Goal: Information Seeking & Learning: Check status

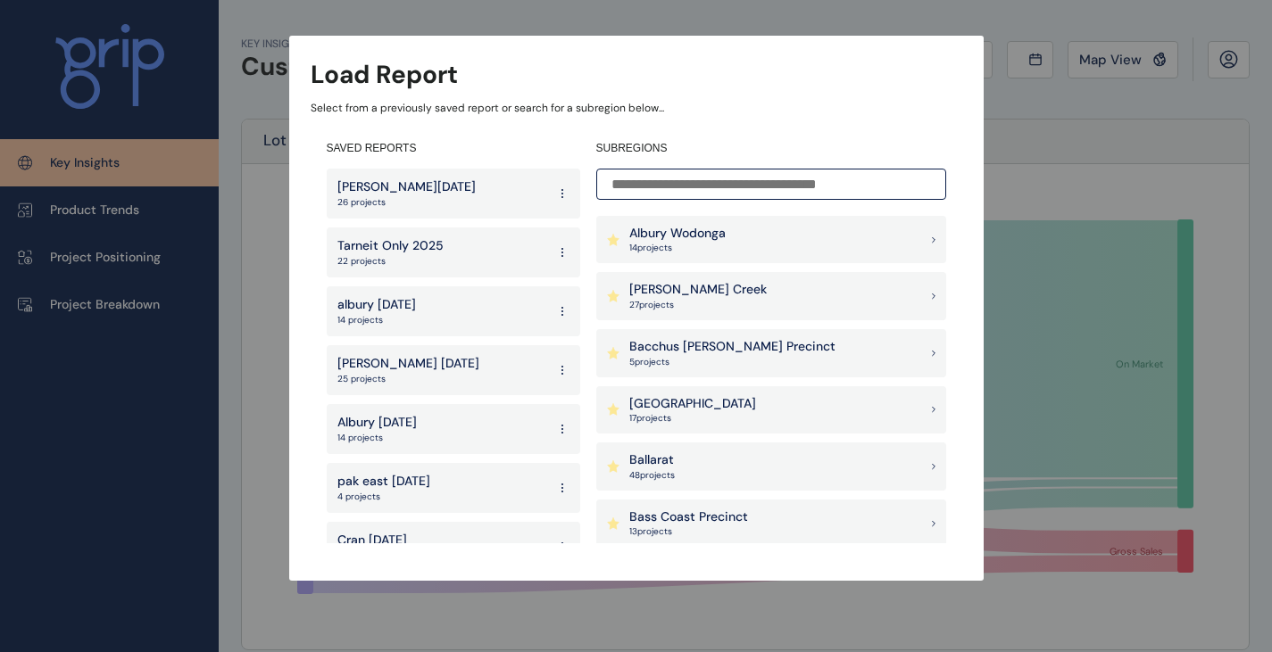
click at [765, 187] on input at bounding box center [771, 184] width 350 height 31
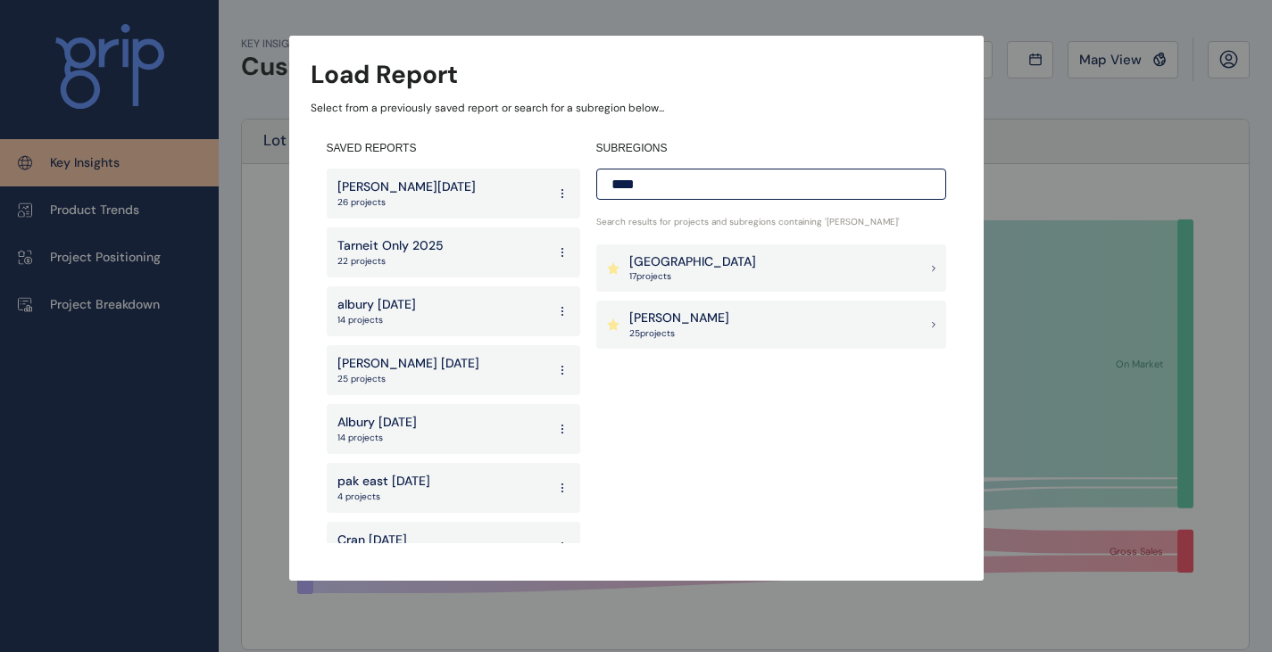
type input "****"
click at [733, 318] on div "Wollert 25 project s" at bounding box center [771, 325] width 350 height 48
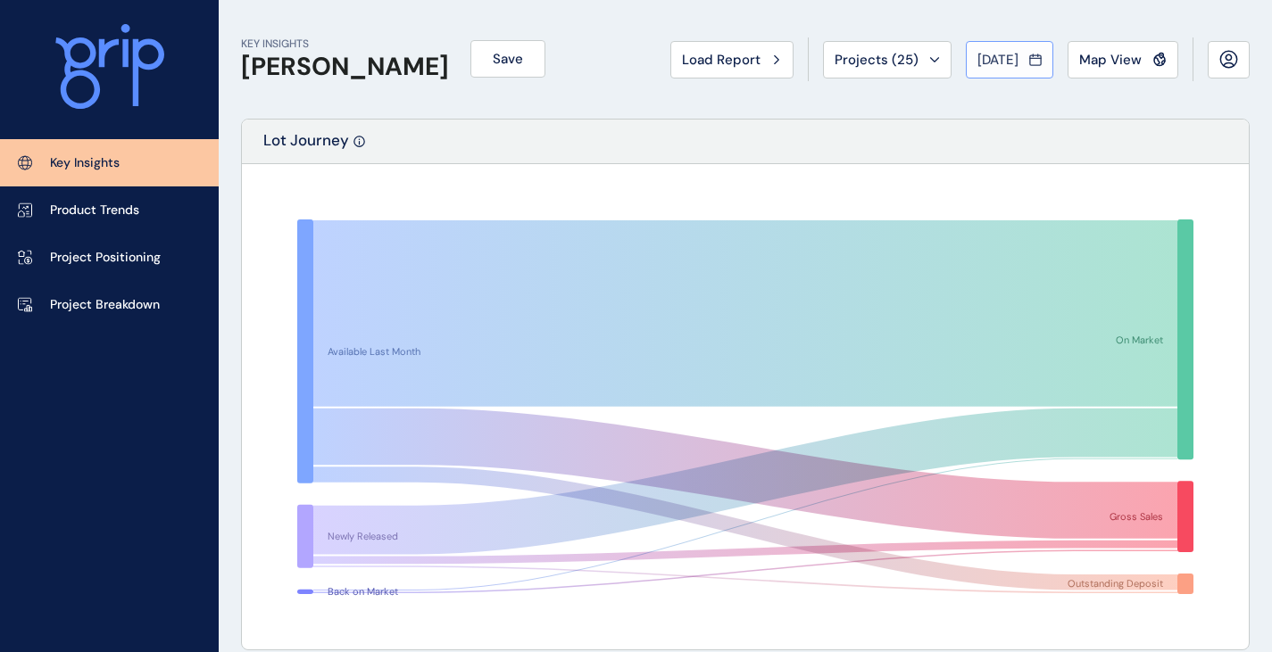
click at [1007, 59] on span "Jul 2025" at bounding box center [997, 60] width 41 height 18
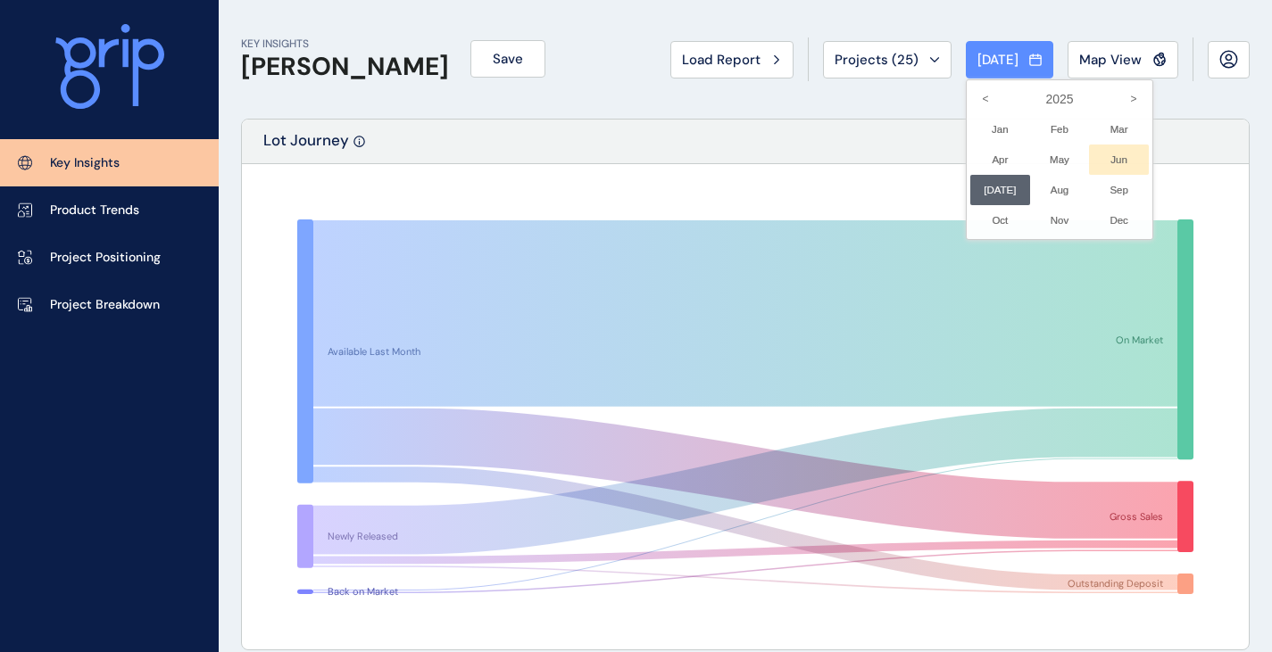
click at [1097, 156] on li "Jun No report is available for this period. New months are usually published 5 …" at bounding box center [1119, 160] width 60 height 30
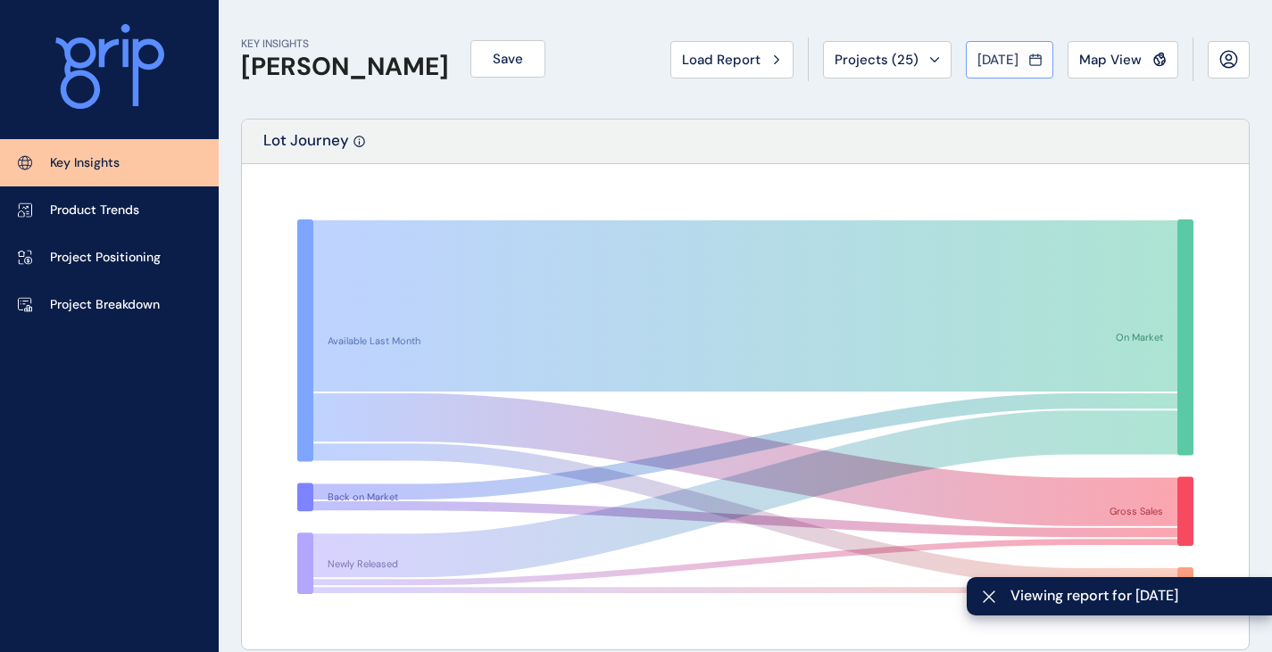
click at [977, 52] on span "[DATE]" at bounding box center [997, 60] width 41 height 18
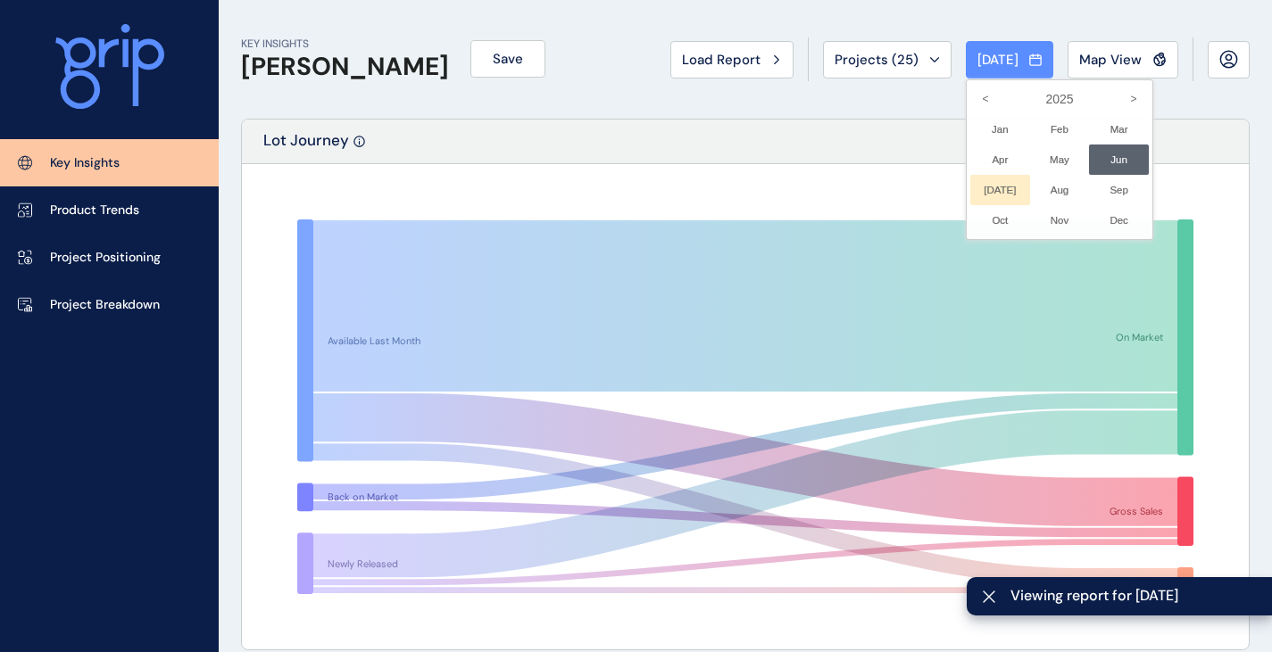
click at [988, 185] on li "Jul No report is available for this period. New months are usually published 5 …" at bounding box center [1000, 190] width 60 height 30
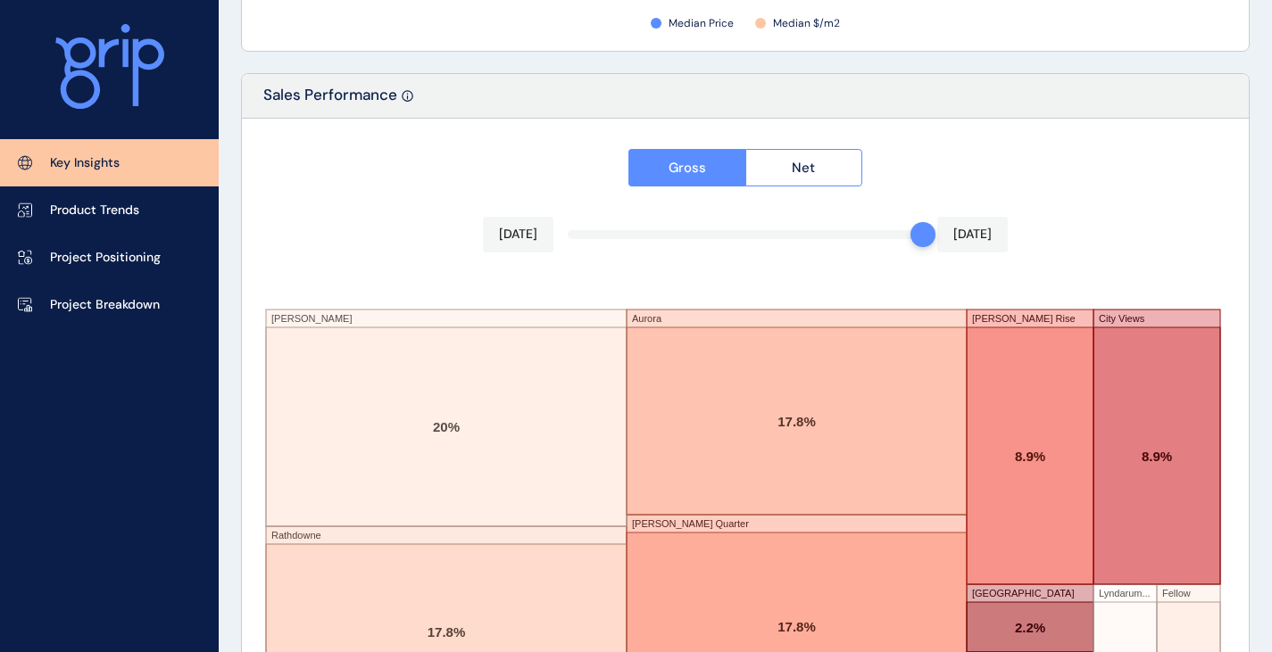
scroll to position [3105, 0]
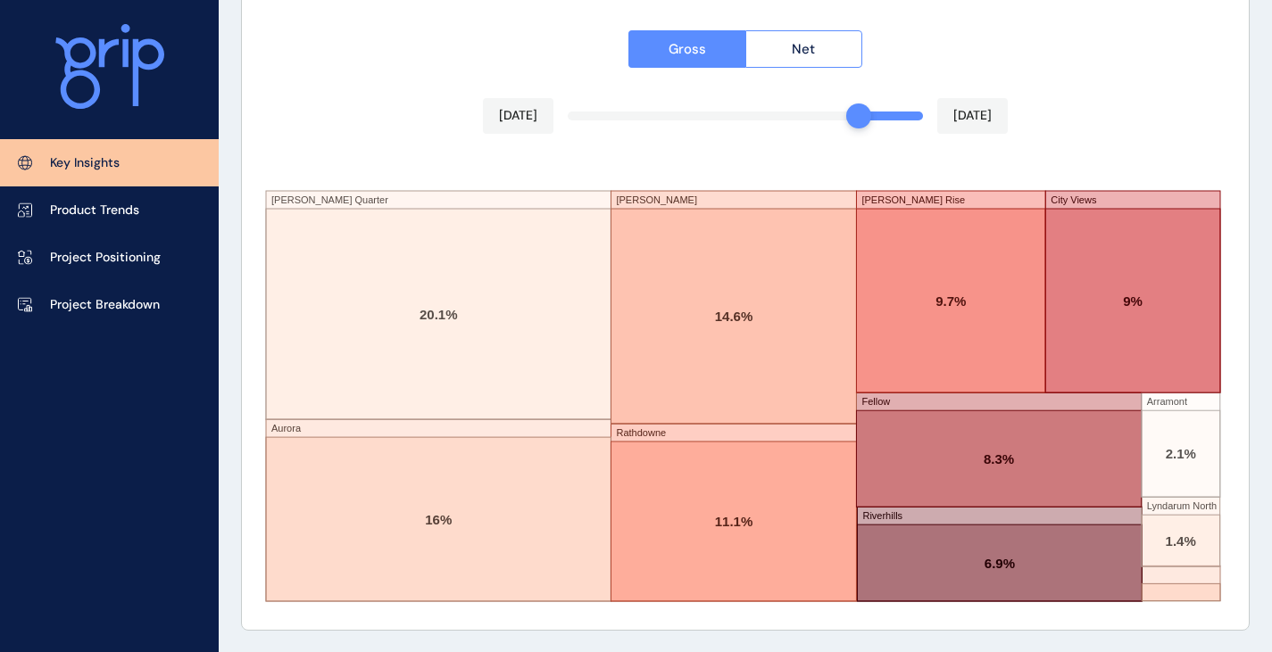
drag, startPoint x: 918, startPoint y: 122, endPoint x: 850, endPoint y: 116, distance: 69.0
click at [850, 116] on div at bounding box center [858, 116] width 25 height 25
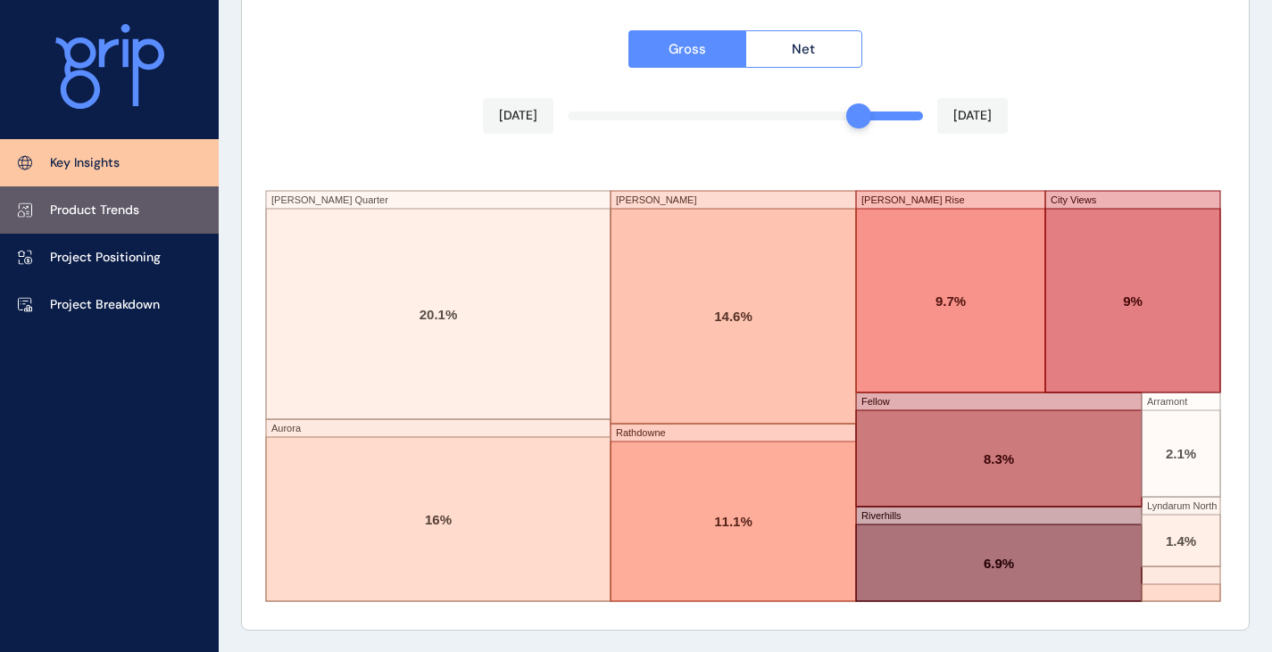
click at [157, 224] on link "Product Trends" at bounding box center [109, 210] width 219 height 47
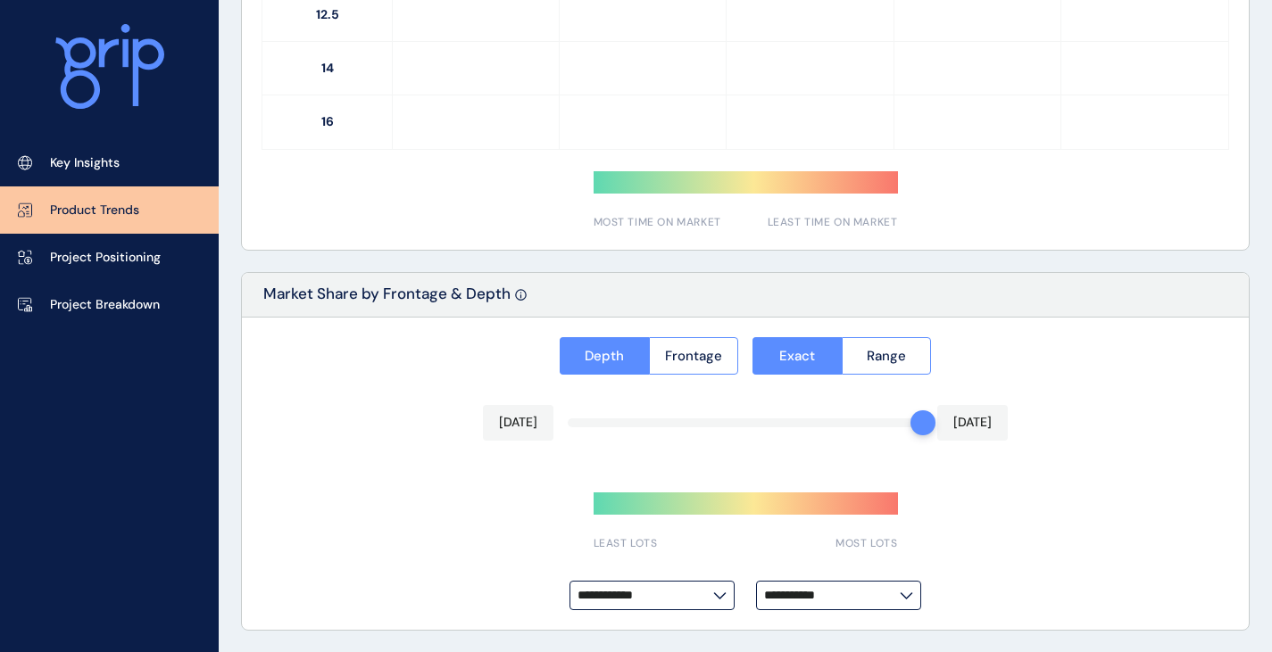
type input "**********"
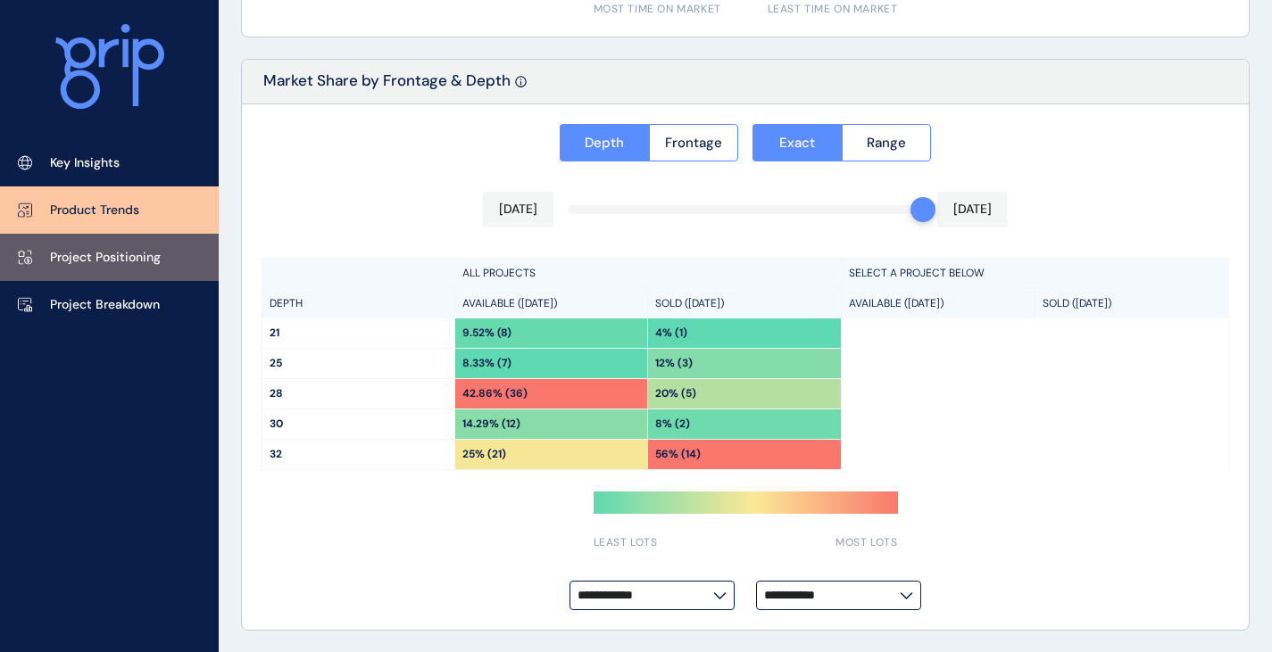
click at [84, 256] on p "Project Positioning" at bounding box center [105, 258] width 111 height 18
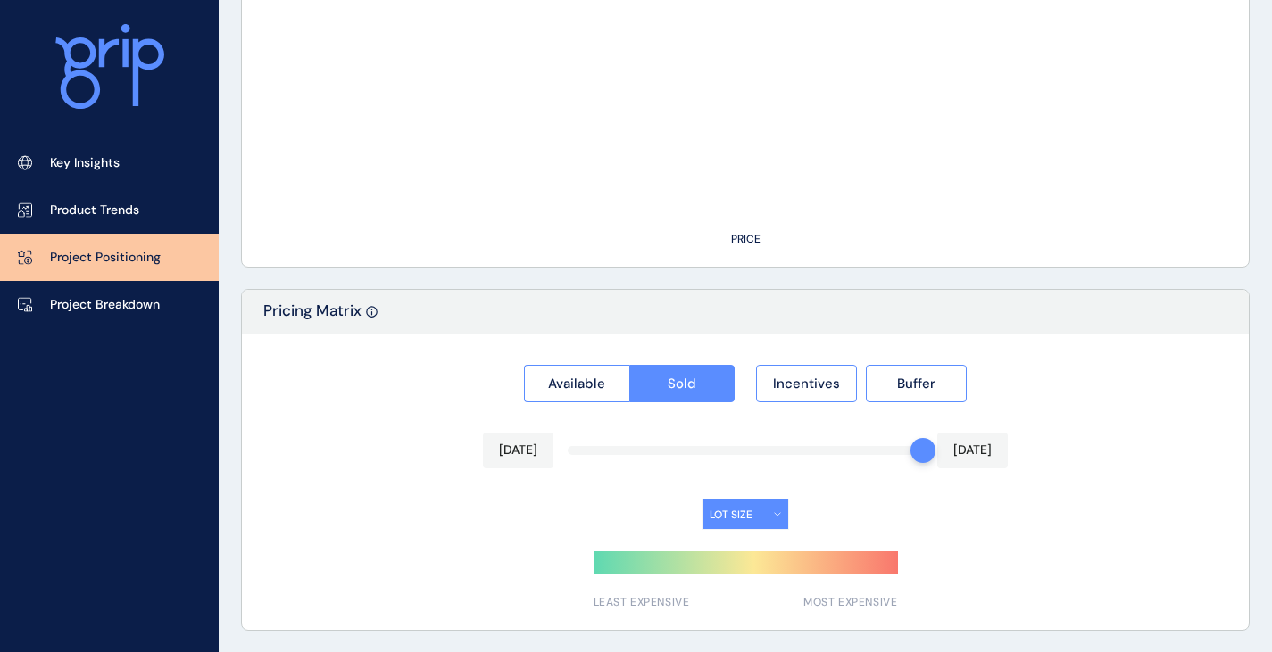
type input "******"
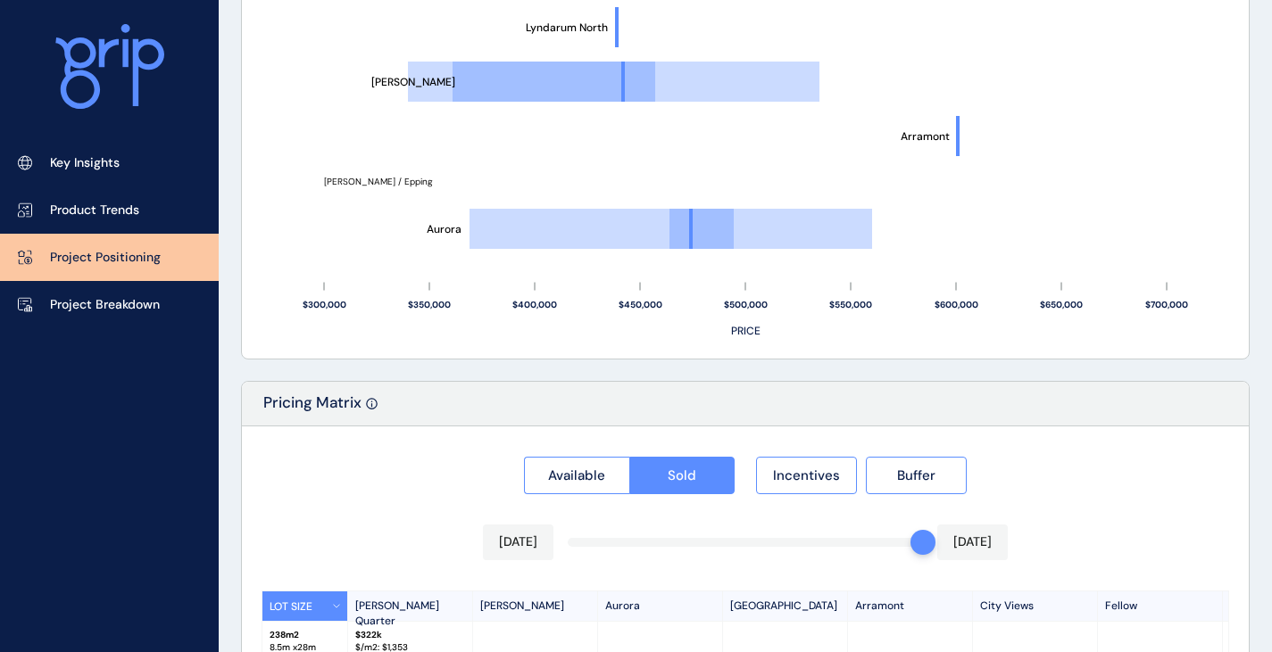
scroll to position [1347, 0]
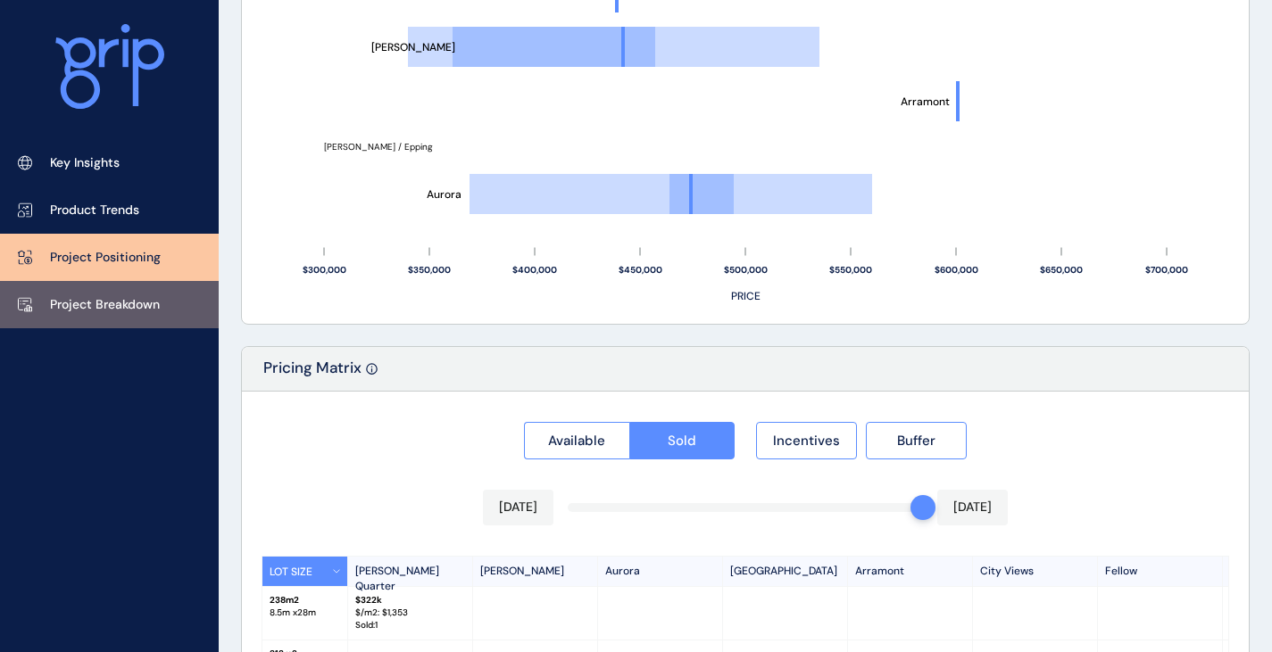
click at [87, 300] on p "Project Breakdown" at bounding box center [105, 305] width 110 height 18
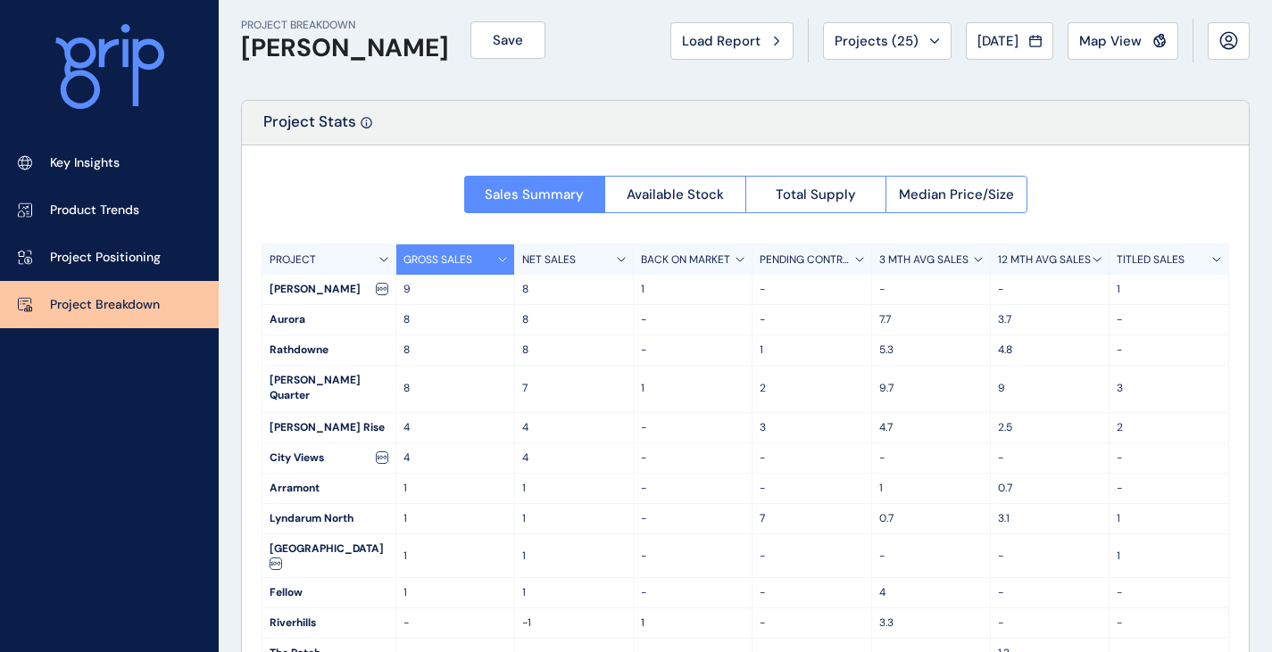
scroll to position [47, 0]
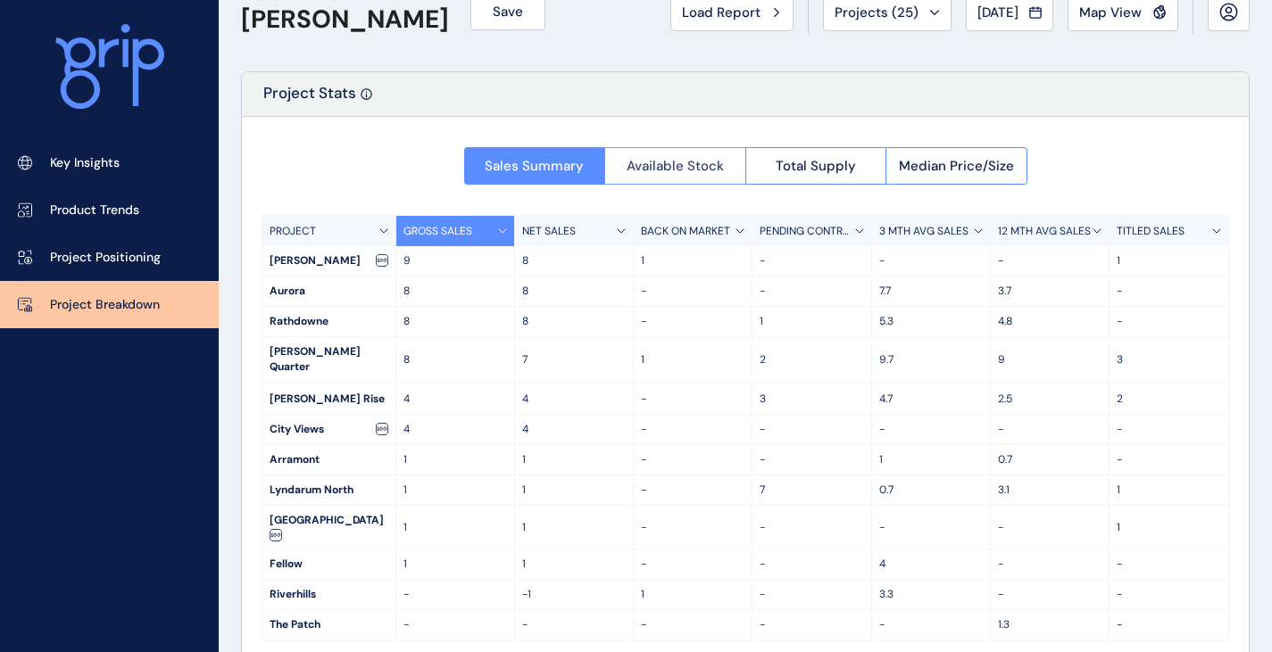
click at [684, 174] on span "Available Stock" at bounding box center [675, 166] width 97 height 18
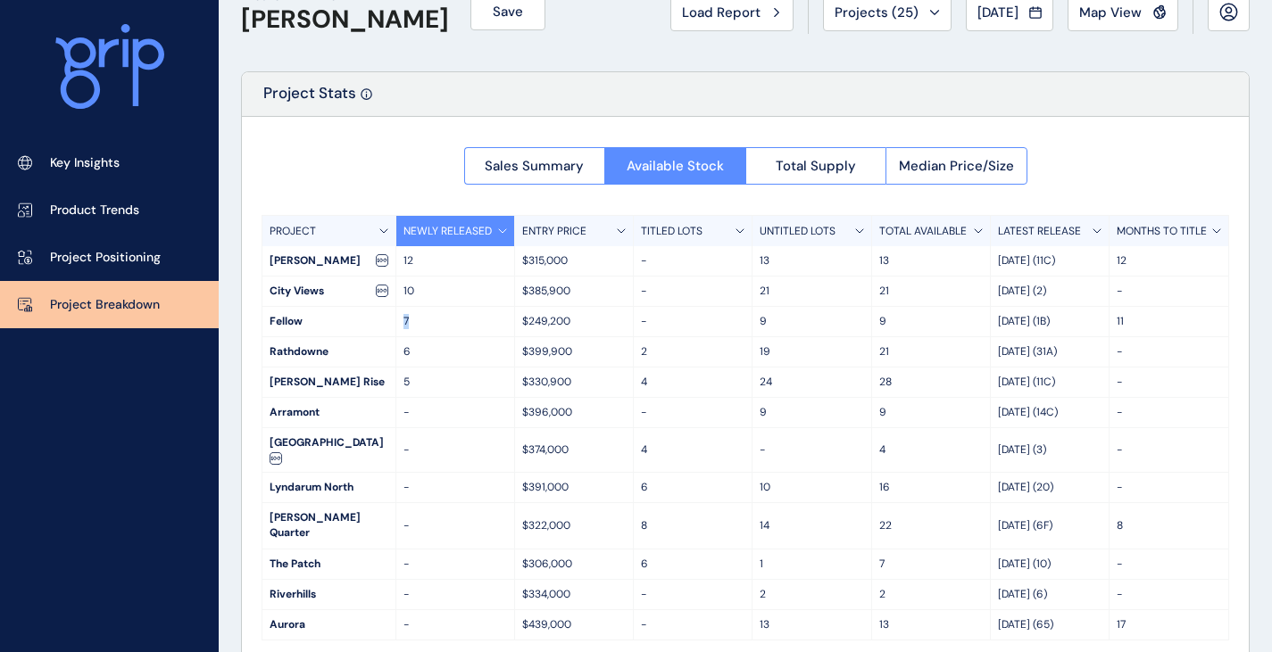
drag, startPoint x: 402, startPoint y: 321, endPoint x: 418, endPoint y: 319, distance: 16.3
click at [418, 319] on div "7" at bounding box center [455, 321] width 119 height 29
click at [419, 319] on p "7" at bounding box center [455, 321] width 104 height 15
drag, startPoint x: 487, startPoint y: 320, endPoint x: 952, endPoint y: 322, distance: 465.0
click at [952, 322] on div "Fellow 7 $249,200 - 9 9 Jul 25 (1B) 11" at bounding box center [745, 322] width 966 height 30
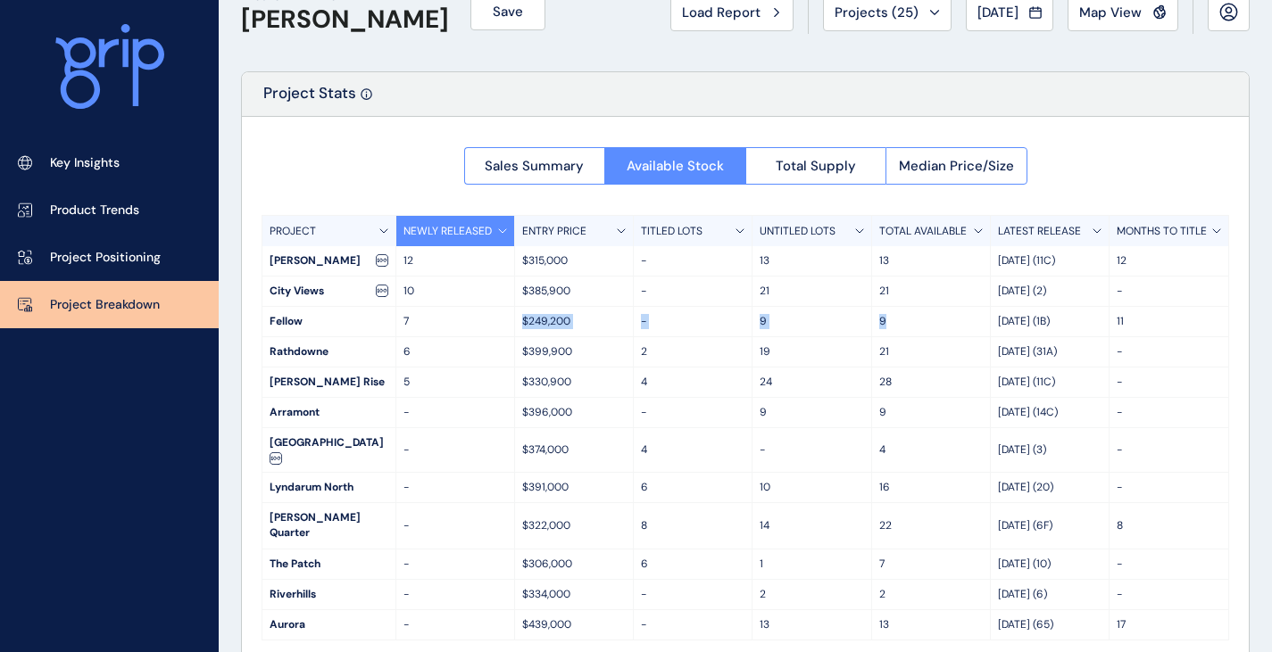
click at [951, 322] on p "9" at bounding box center [931, 321] width 104 height 15
drag, startPoint x: 922, startPoint y: 321, endPoint x: 419, endPoint y: 320, distance: 503.4
click at [419, 320] on div "Fellow 7 $249,200 - 9 9 Jul 25 (1B) 11" at bounding box center [745, 322] width 966 height 30
click at [444, 330] on div "7" at bounding box center [455, 321] width 119 height 29
drag, startPoint x: 1126, startPoint y: 320, endPoint x: 1094, endPoint y: 322, distance: 31.4
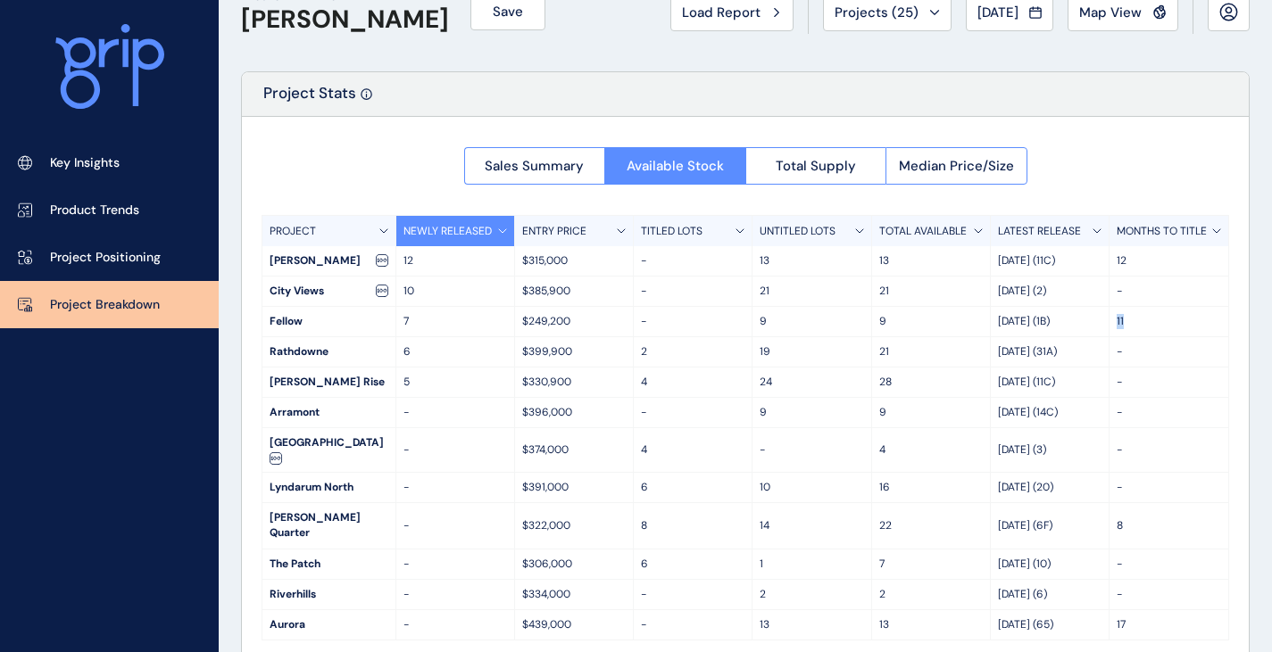
click at [1094, 322] on div "Fellow 7 $249,200 - 9 9 Jul 25 (1B) 11" at bounding box center [745, 322] width 966 height 30
click at [538, 164] on span "Sales Summary" at bounding box center [534, 166] width 99 height 18
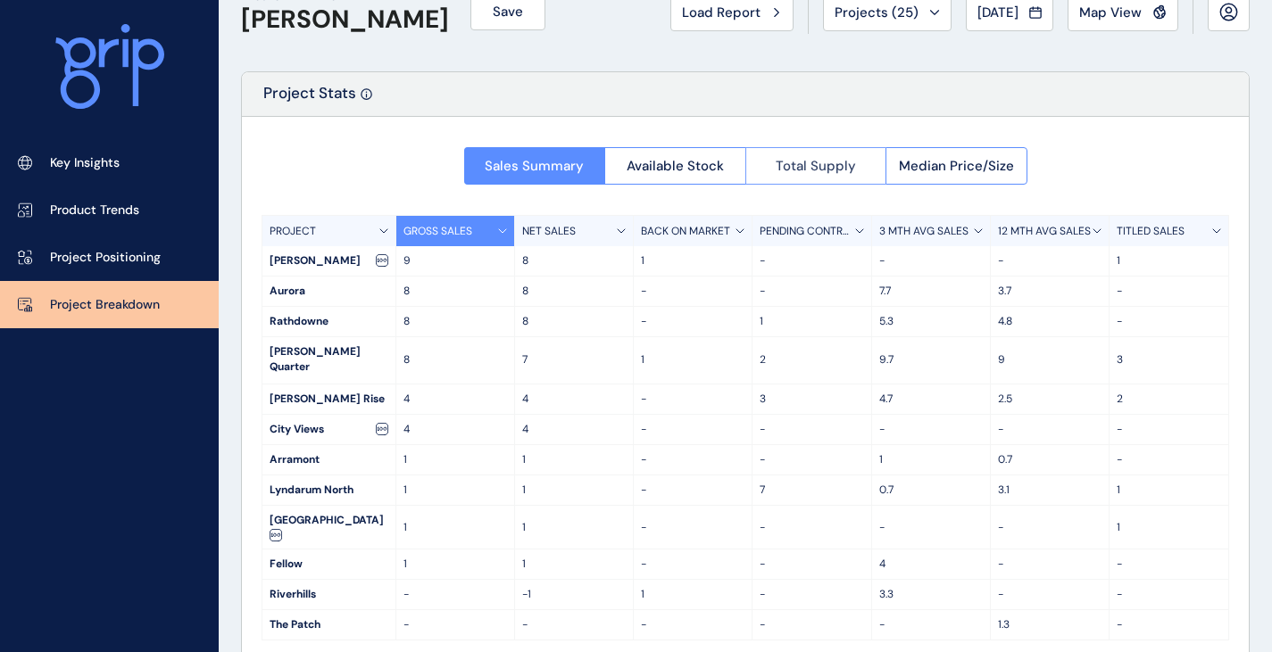
click at [838, 165] on span "Total Supply" at bounding box center [816, 166] width 80 height 18
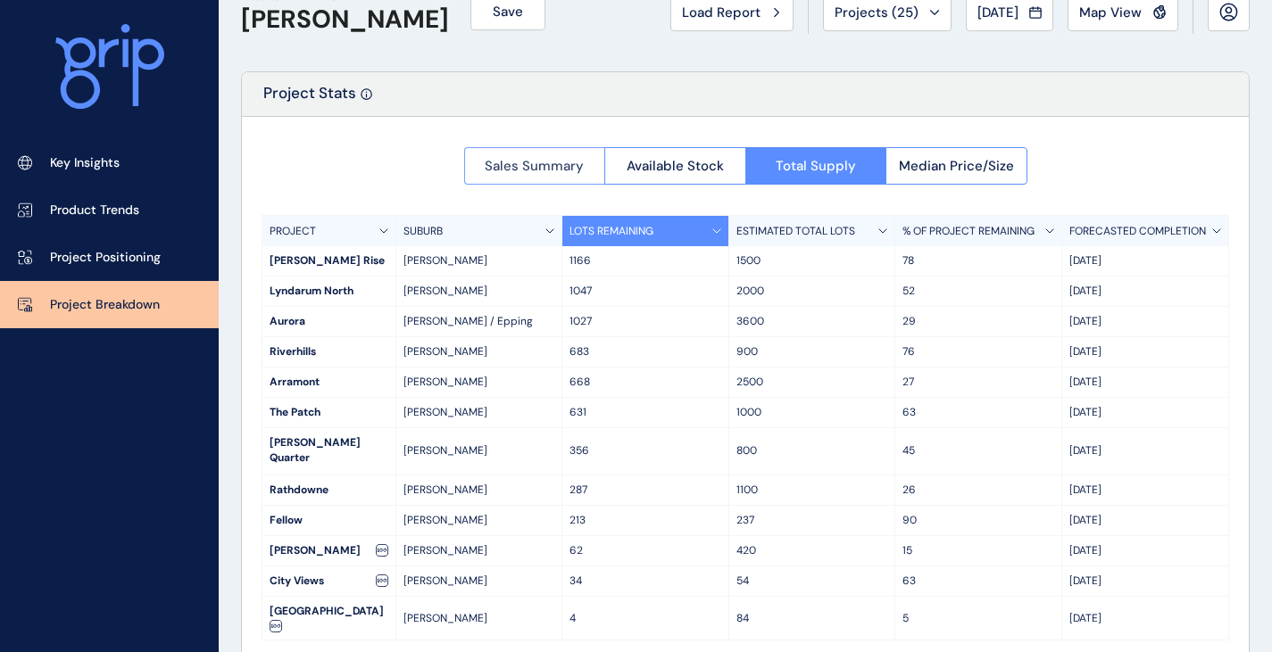
click at [536, 168] on span "Sales Summary" at bounding box center [534, 166] width 99 height 18
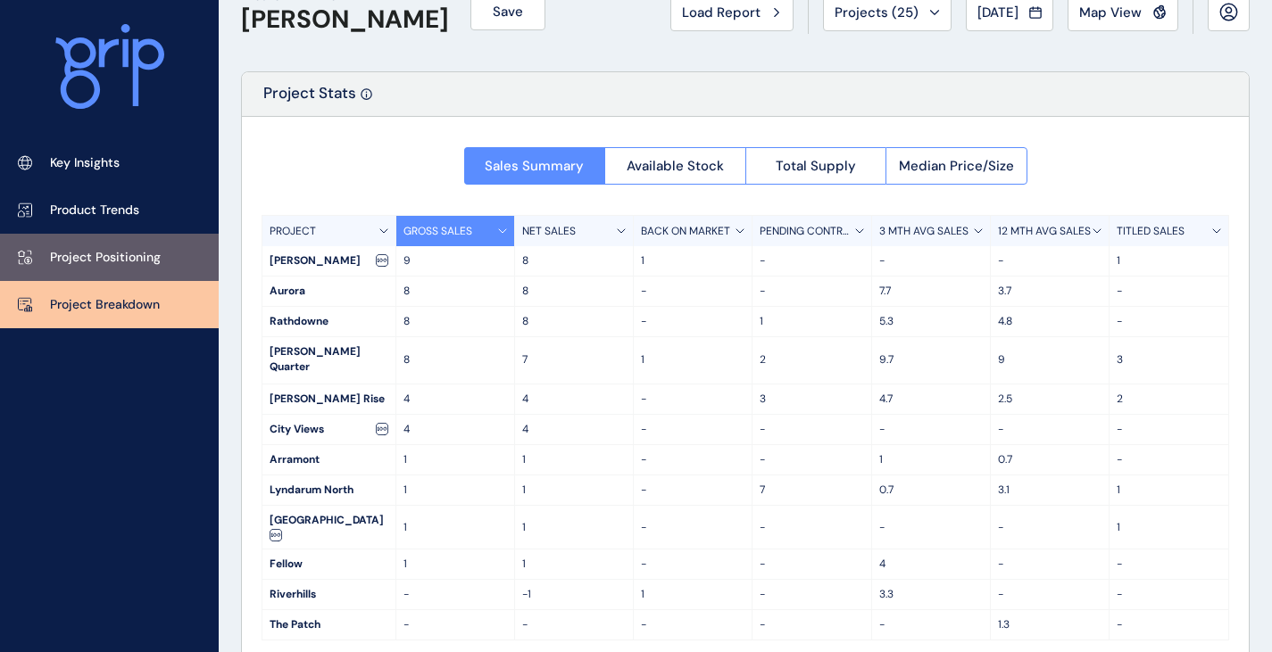
click at [145, 248] on link "Project Positioning" at bounding box center [109, 257] width 219 height 47
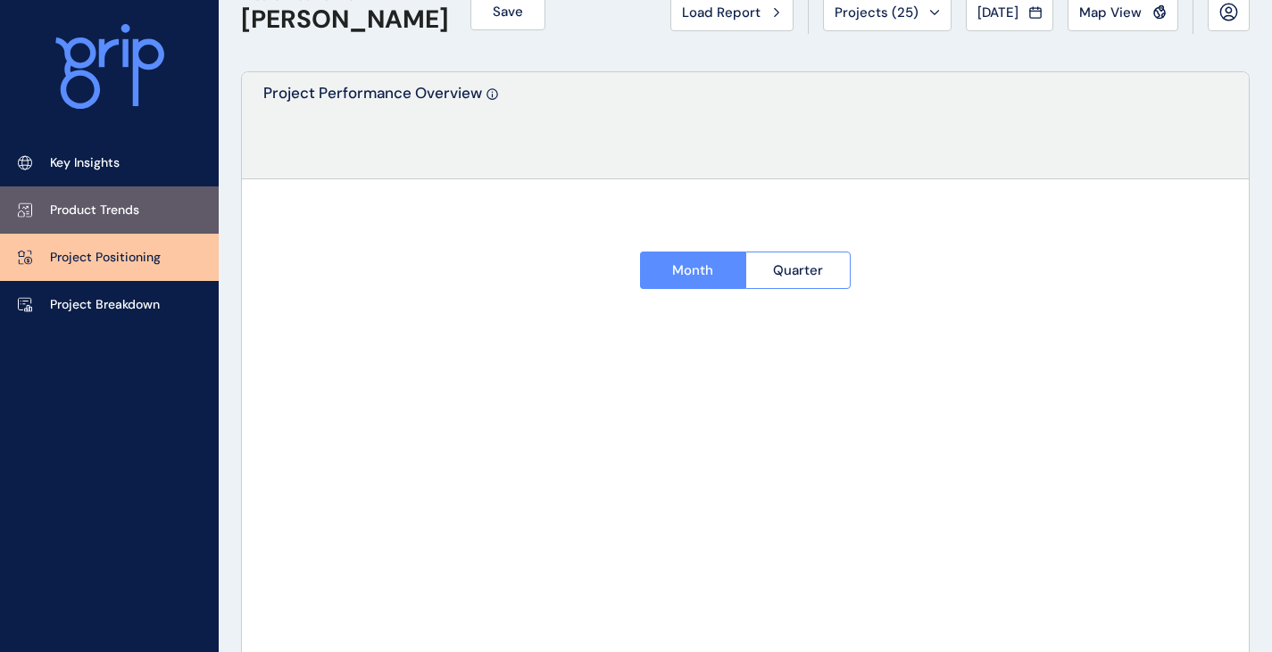
click at [145, 204] on link "Product Trends" at bounding box center [109, 210] width 219 height 47
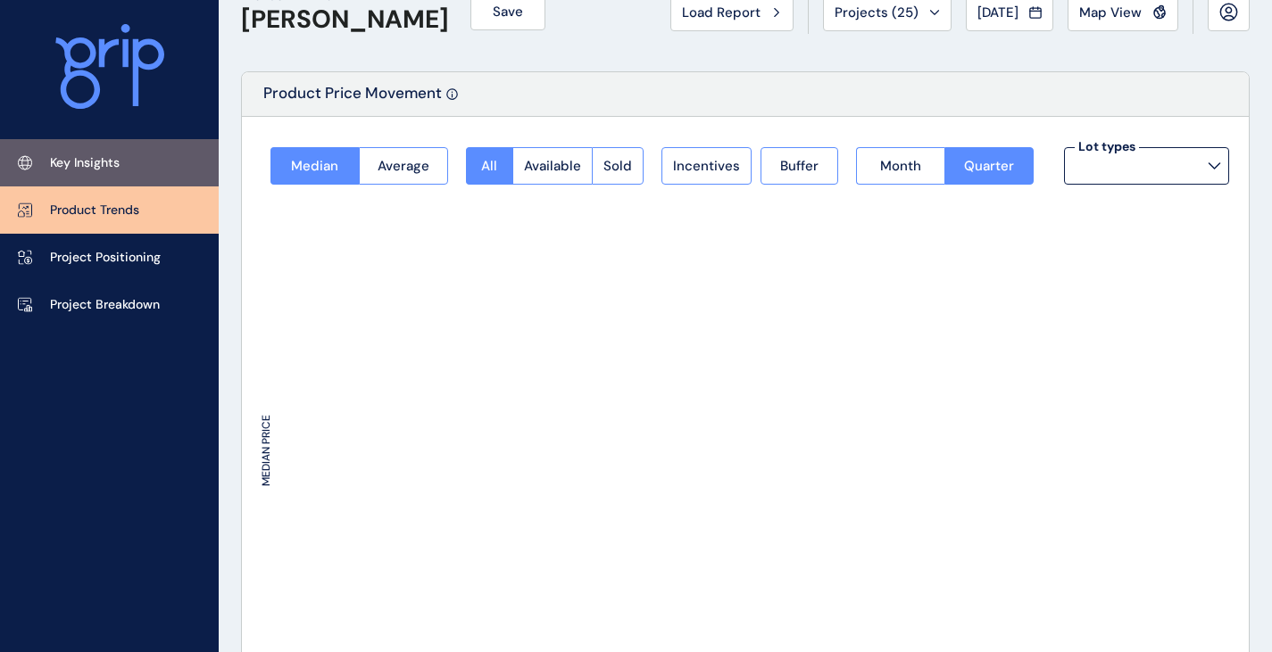
type input "**********"
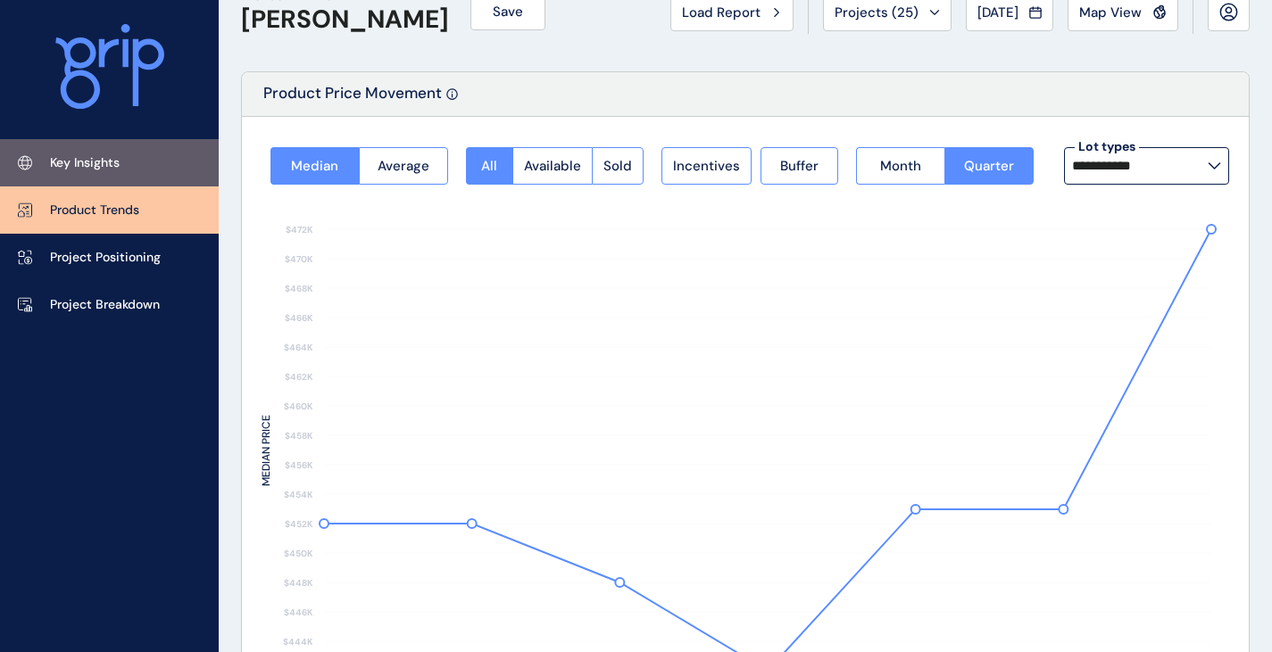
click at [144, 170] on link "Key Insights" at bounding box center [109, 162] width 219 height 47
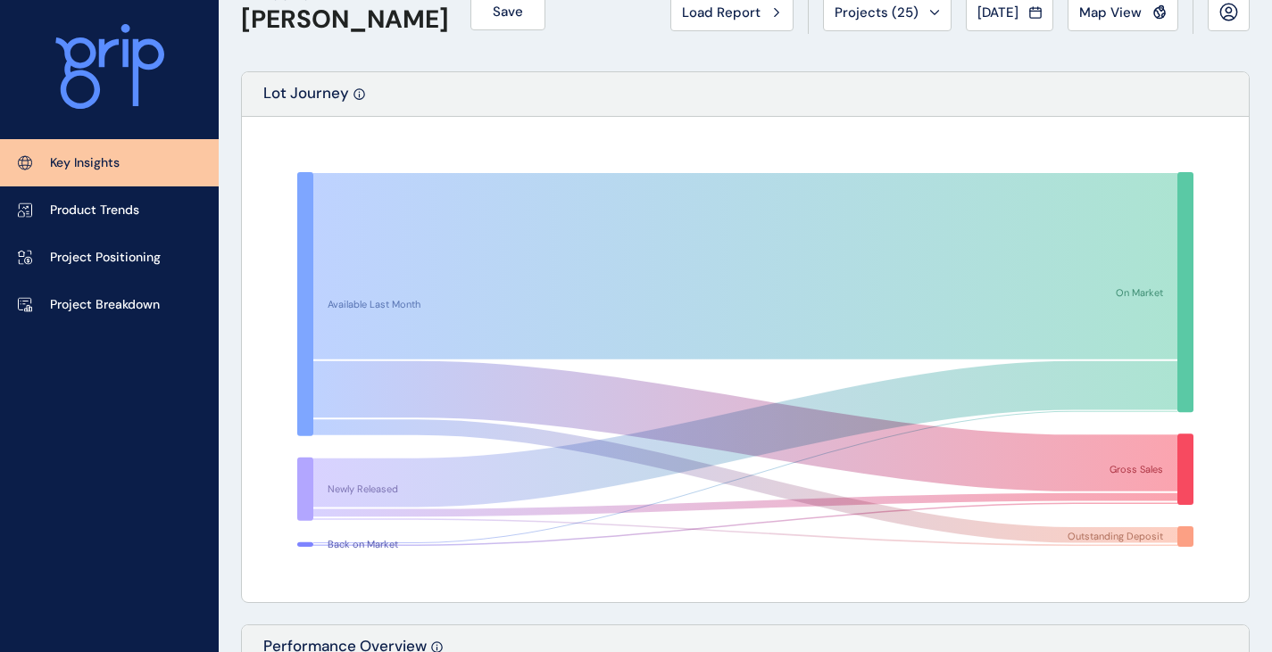
click at [111, 156] on p "Key Insights" at bounding box center [85, 163] width 70 height 18
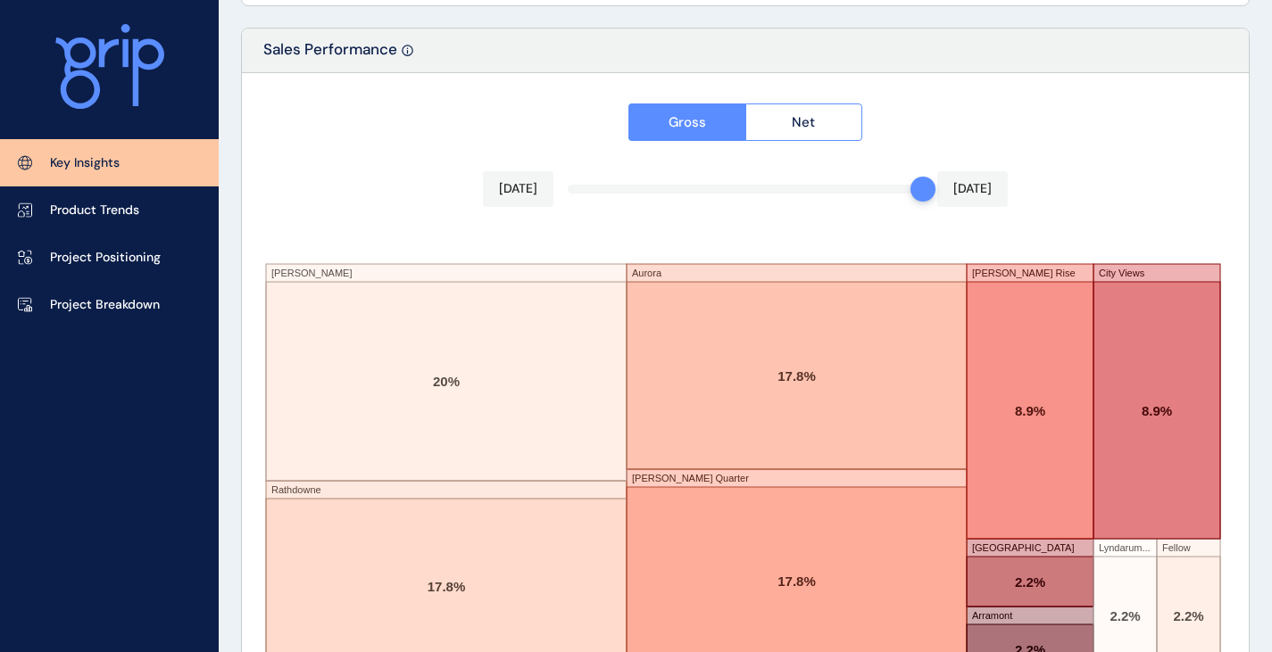
scroll to position [3105, 0]
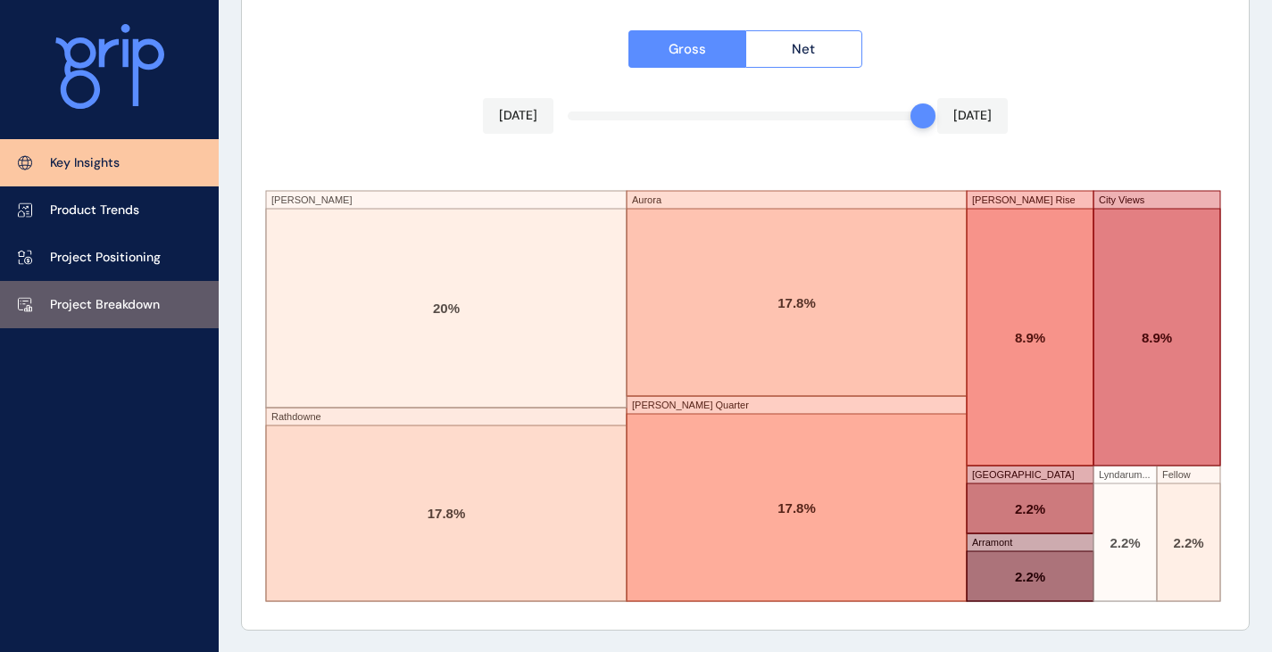
click at [83, 312] on p "Project Breakdown" at bounding box center [105, 305] width 110 height 18
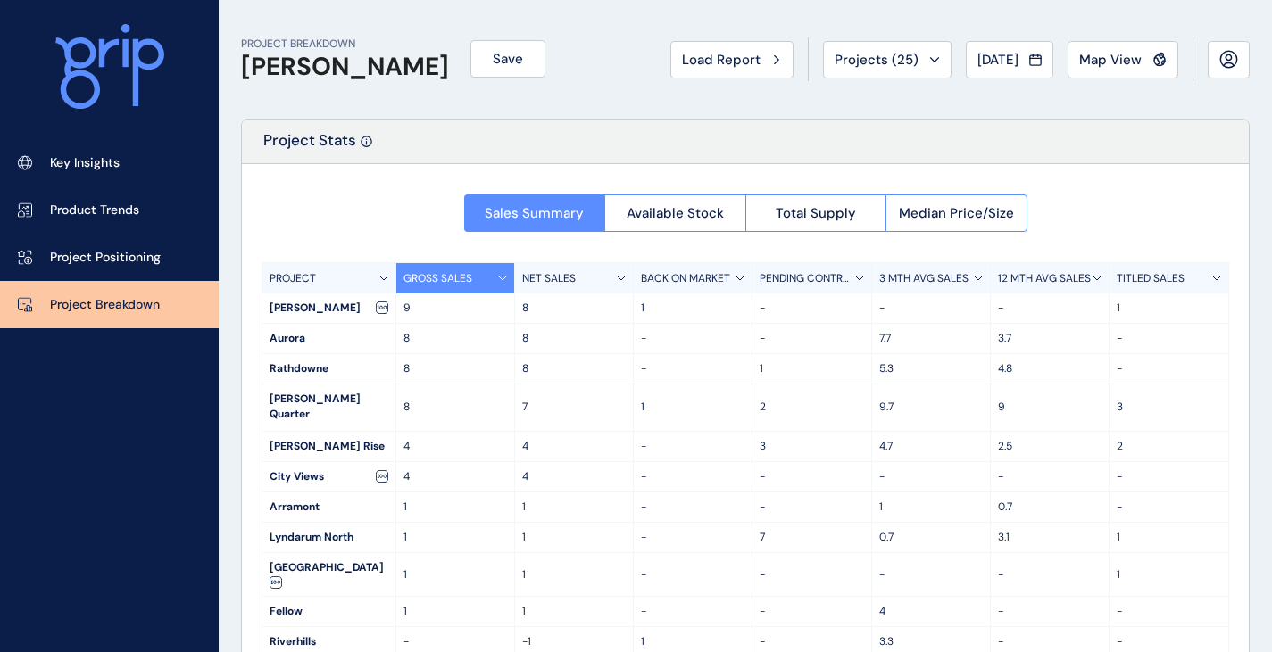
scroll to position [47, 0]
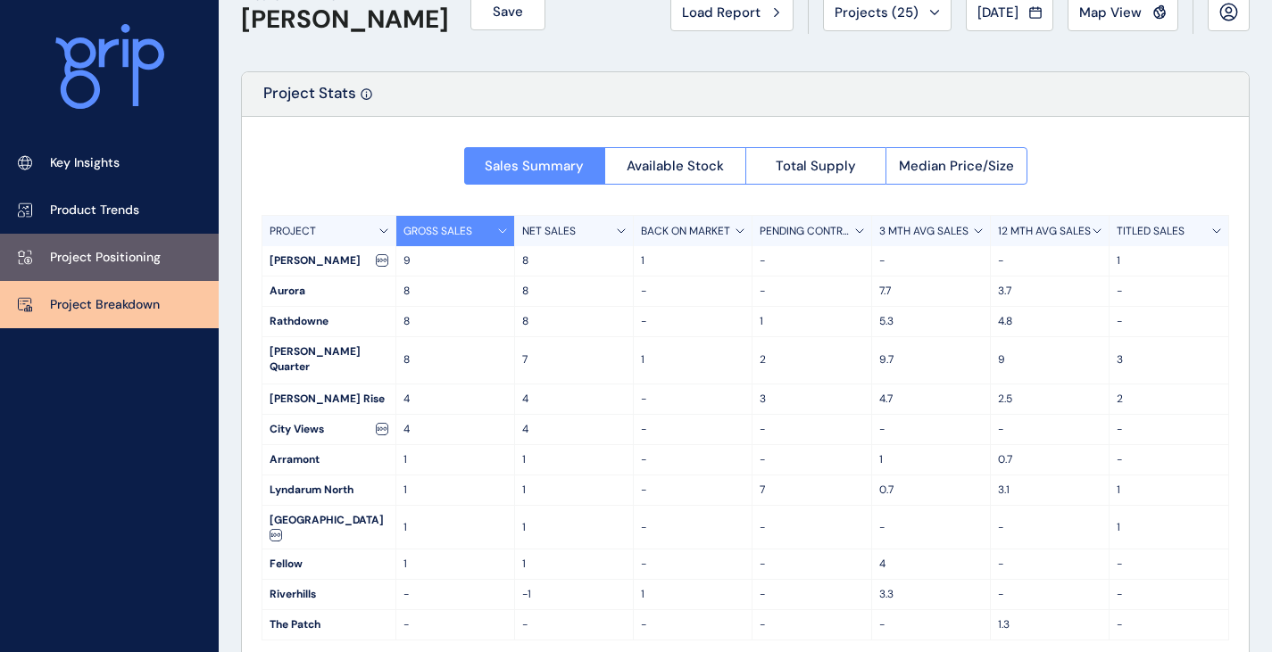
click at [170, 264] on link "Project Positioning" at bounding box center [109, 257] width 219 height 47
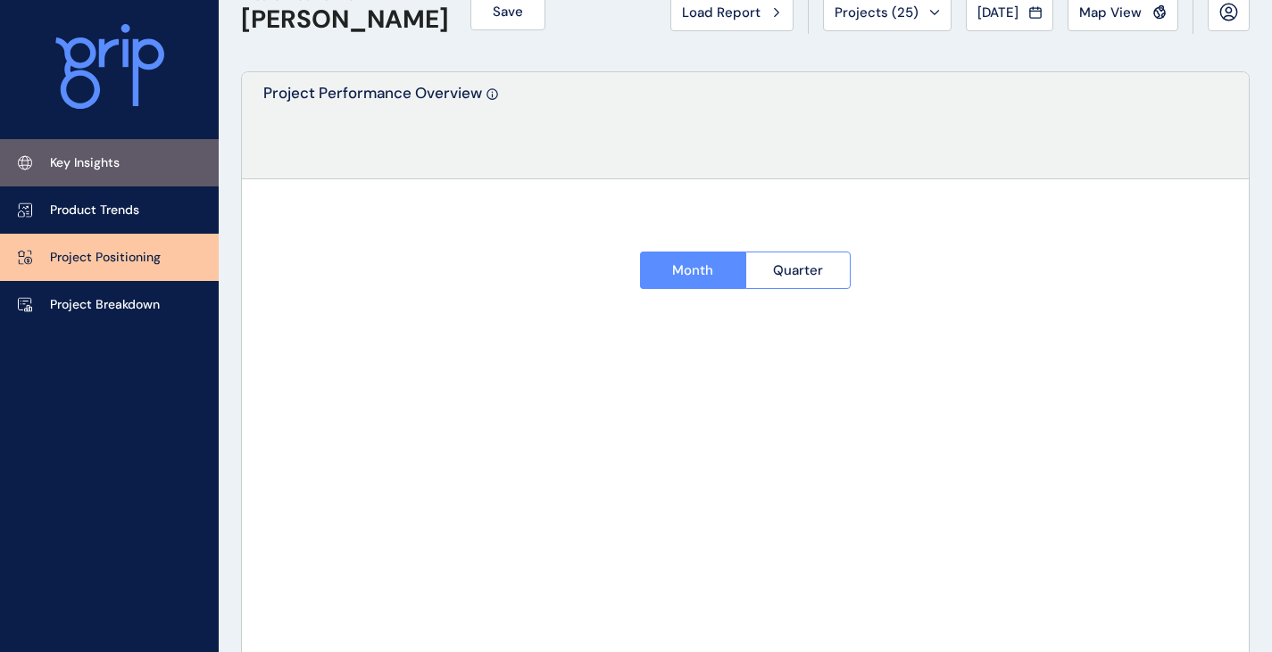
type input "******"
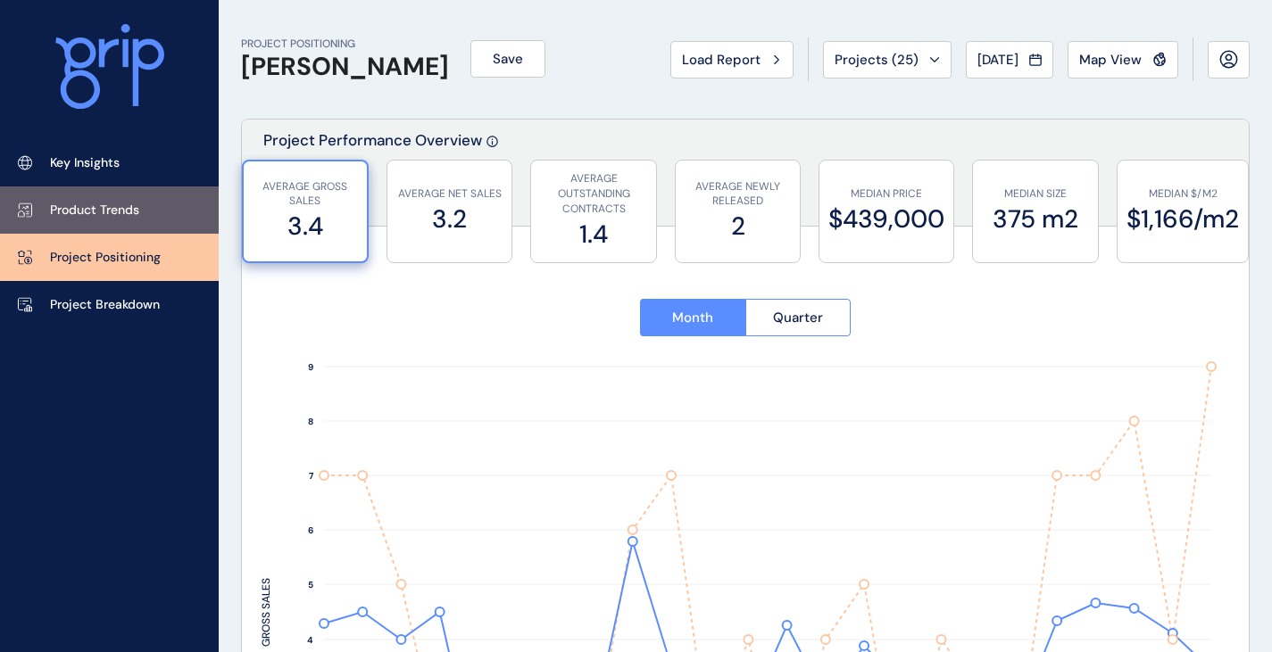
click at [83, 213] on p "Product Trends" at bounding box center [94, 211] width 89 height 18
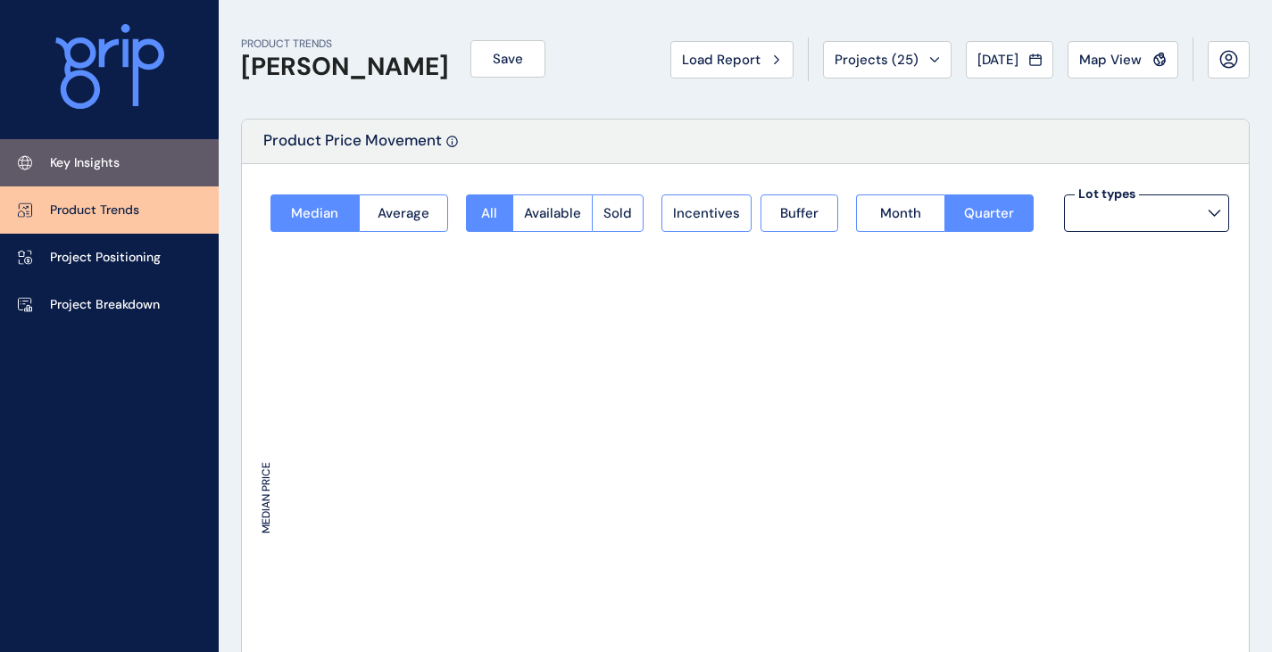
type input "**********"
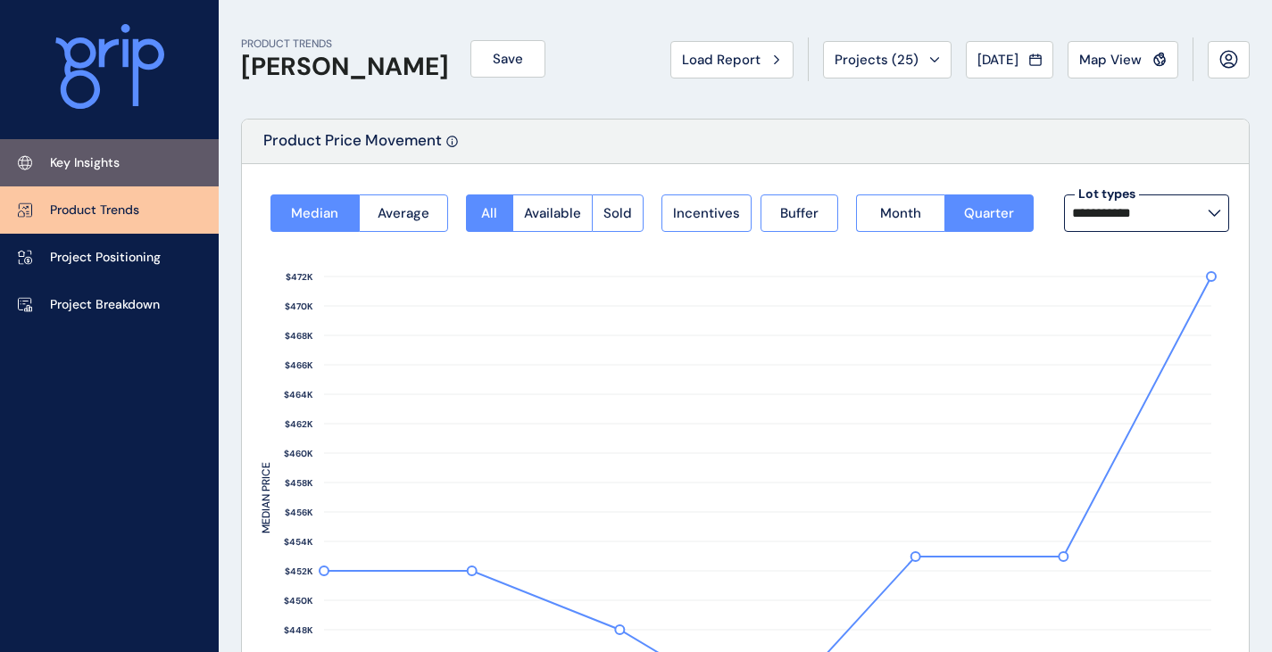
click at [84, 162] on p "Key Insights" at bounding box center [85, 163] width 70 height 18
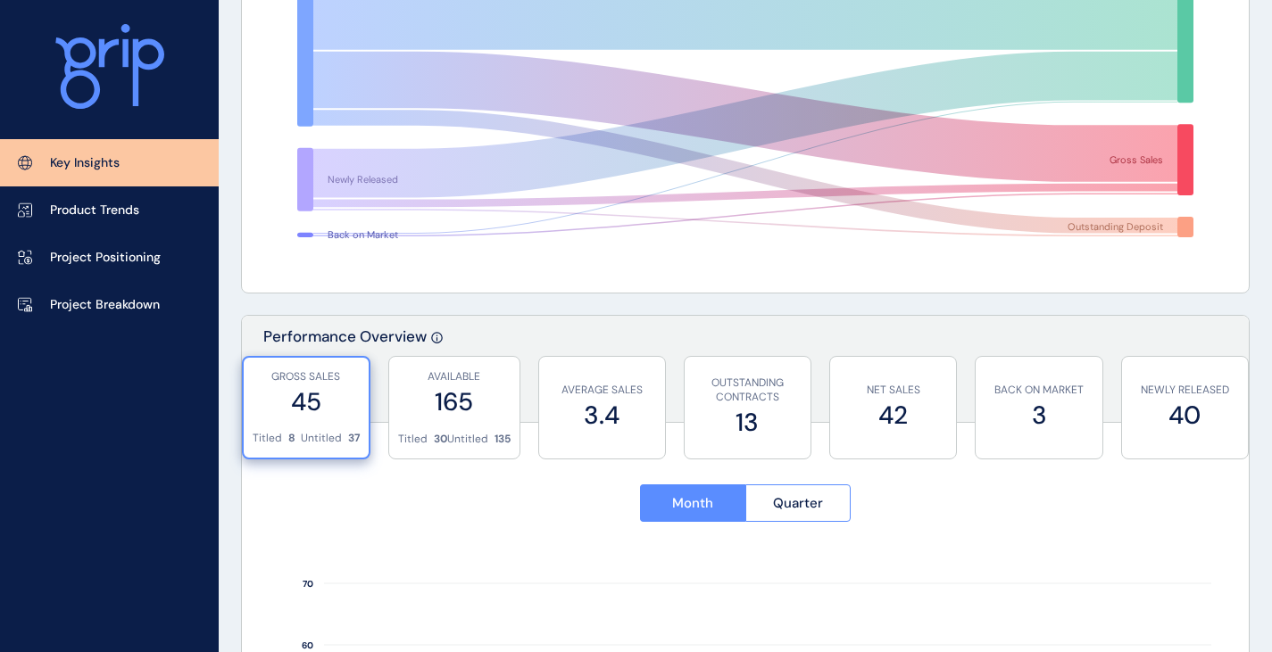
scroll to position [536, 0]
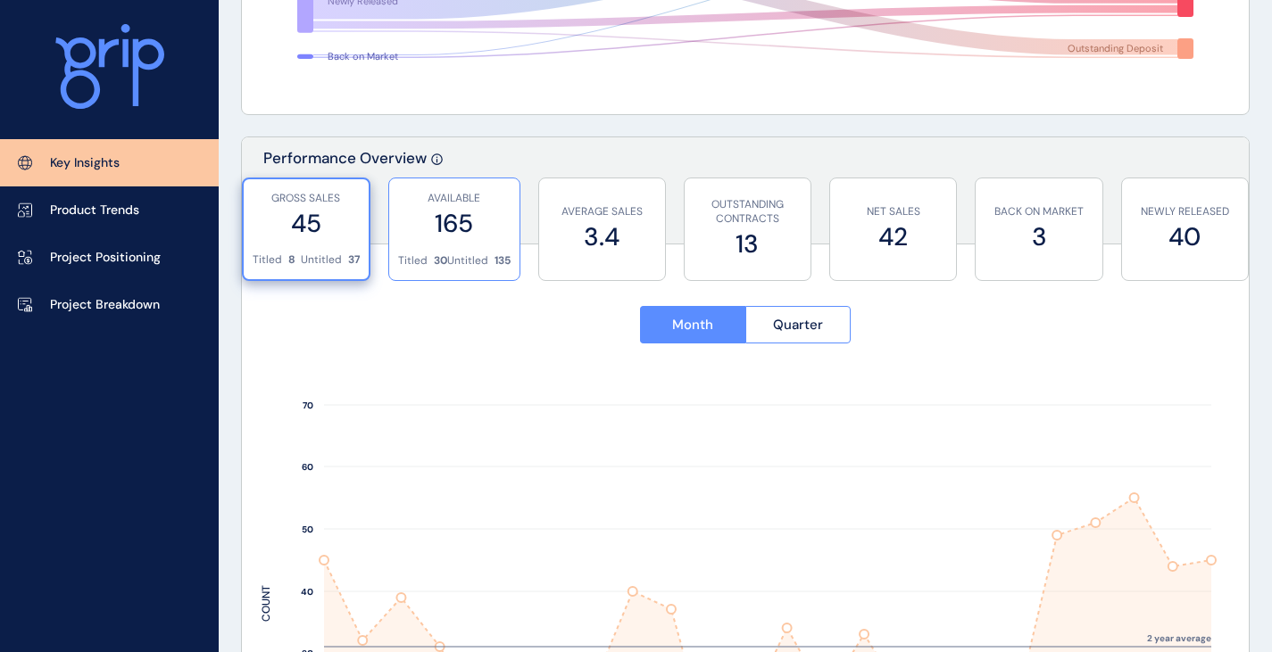
click at [455, 244] on div "AVAILABLE 165" at bounding box center [454, 216] width 112 height 75
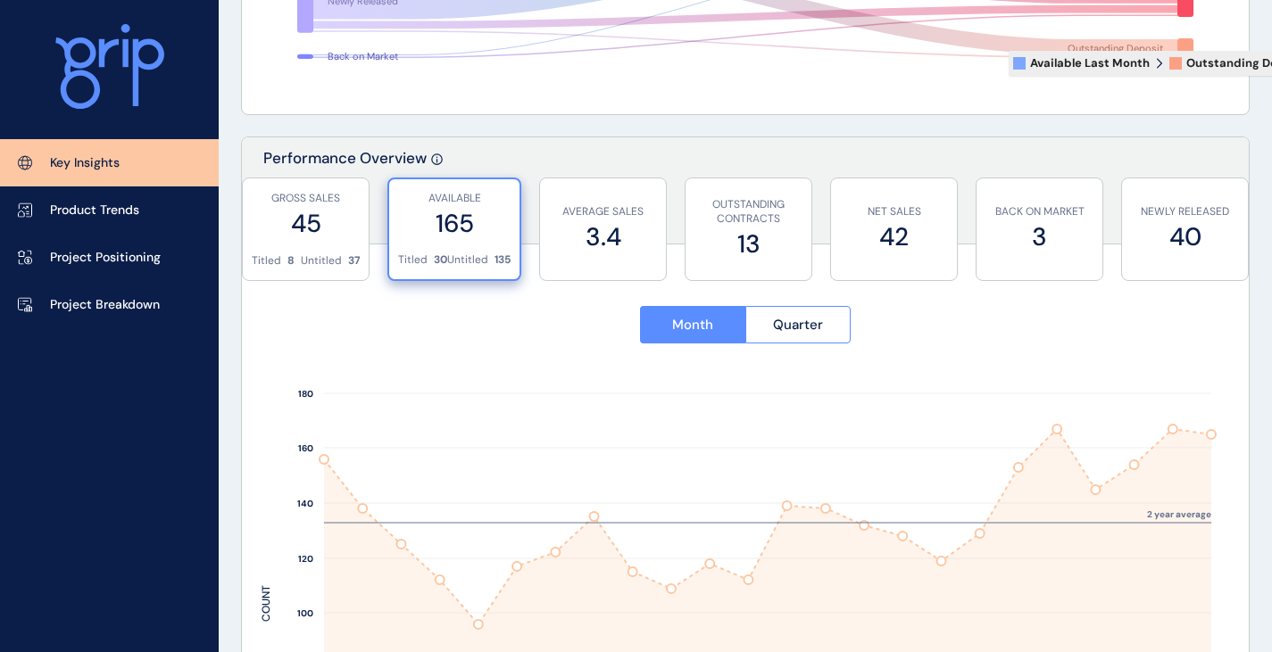
scroll to position [268, 0]
